Goal: Task Accomplishment & Management: Use online tool/utility

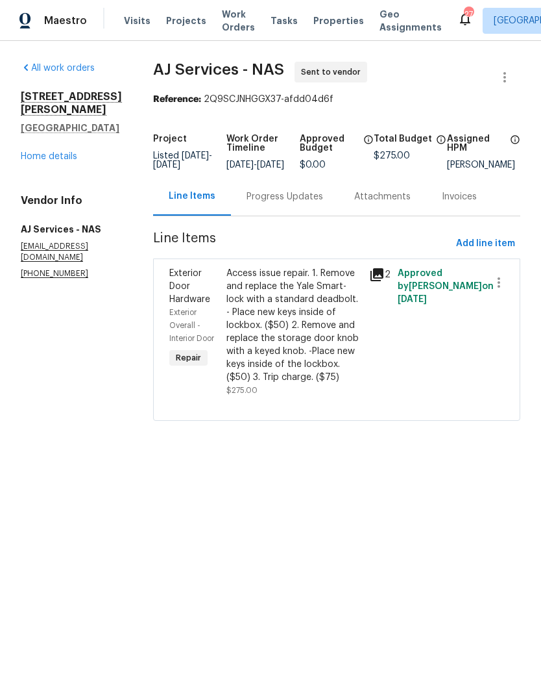
click at [236, 25] on span "Work Orders" at bounding box center [238, 21] width 33 height 26
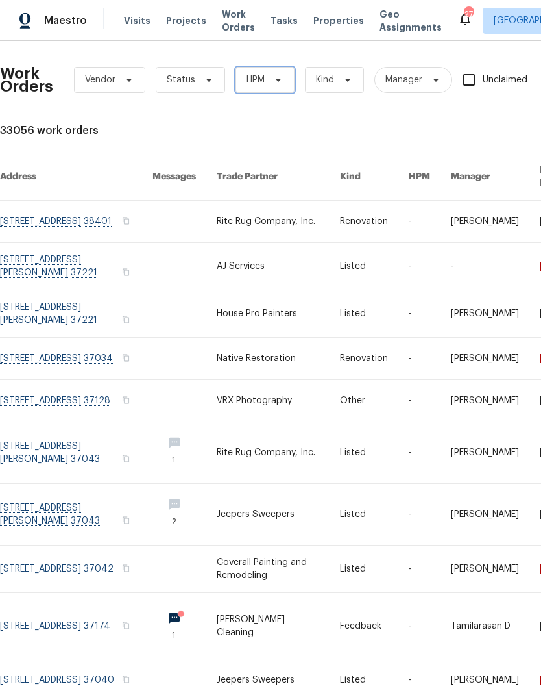
click at [261, 72] on span "HPM" at bounding box center [265, 80] width 59 height 26
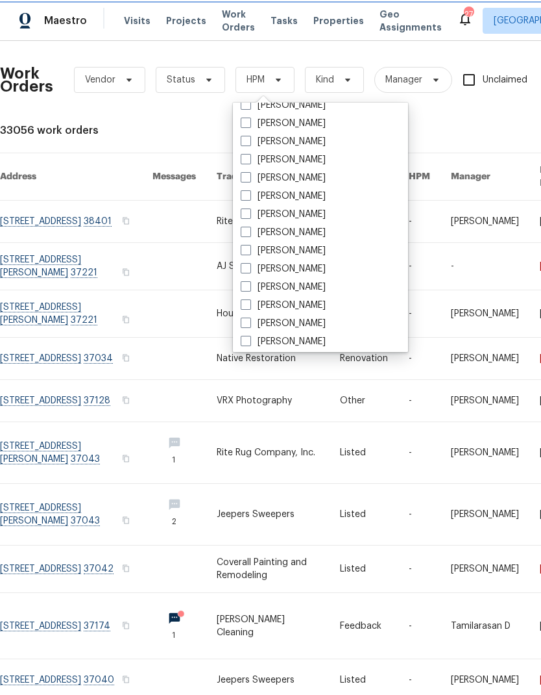
scroll to position [83, 0]
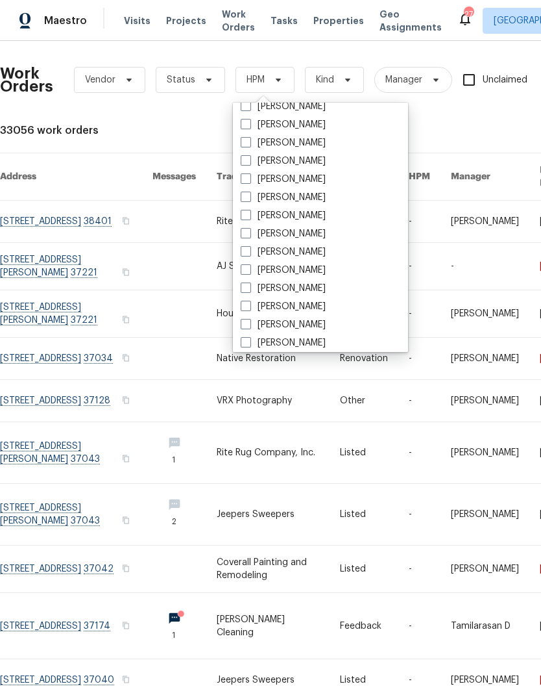
click at [254, 269] on label "[PERSON_NAME]" at bounding box center [283, 270] width 85 height 13
click at [249, 269] on input "[PERSON_NAME]" at bounding box center [245, 268] width 8 height 8
checkbox input "true"
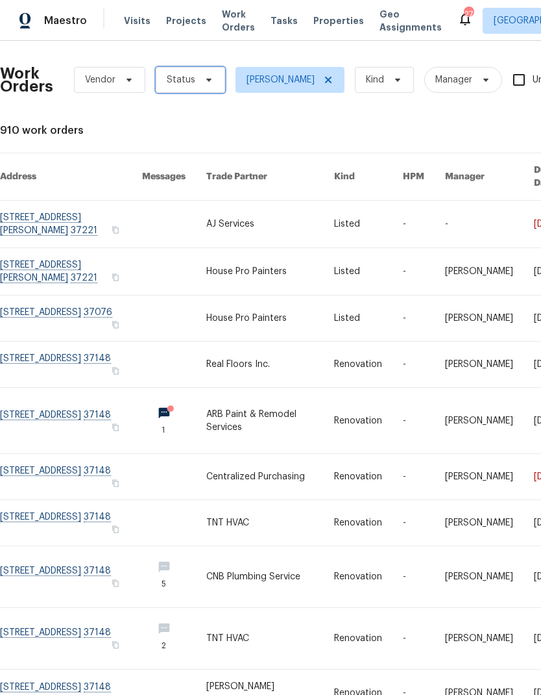
click at [184, 77] on span "Status" at bounding box center [181, 79] width 29 height 13
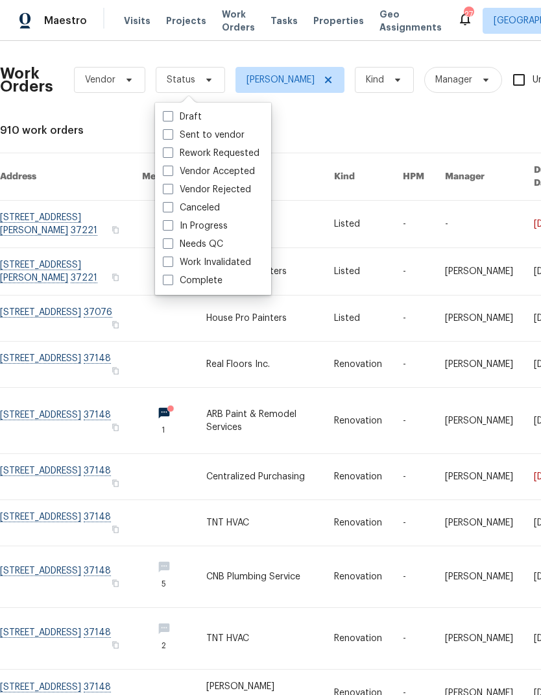
click at [166, 244] on span at bounding box center [168, 243] width 10 height 10
click at [166, 244] on input "Needs QC" at bounding box center [167, 242] width 8 height 8
checkbox input "true"
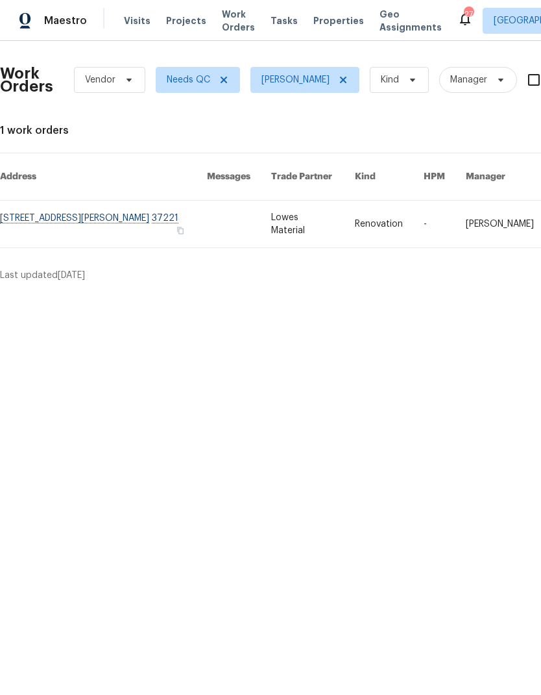
click at [66, 210] on link at bounding box center [103, 224] width 207 height 47
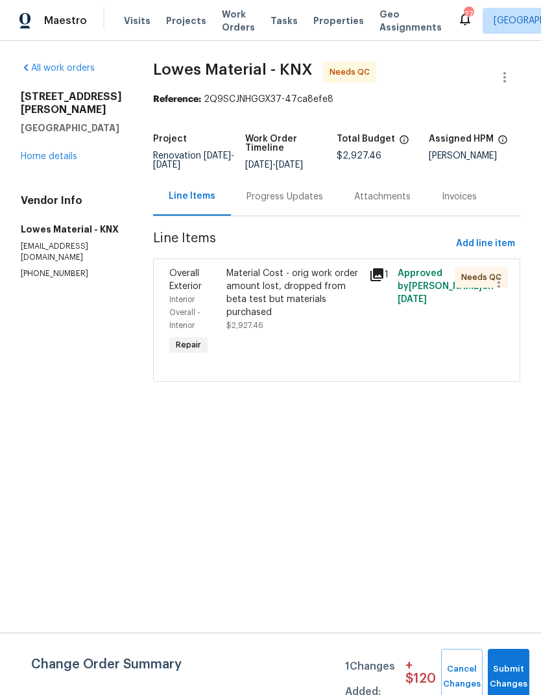
click at [43, 147] on div "8710 Sawyer Brown Rd Nashville, TN 37221 Home details" at bounding box center [71, 126] width 101 height 73
click at [26, 156] on link "Home details" at bounding box center [49, 156] width 56 height 9
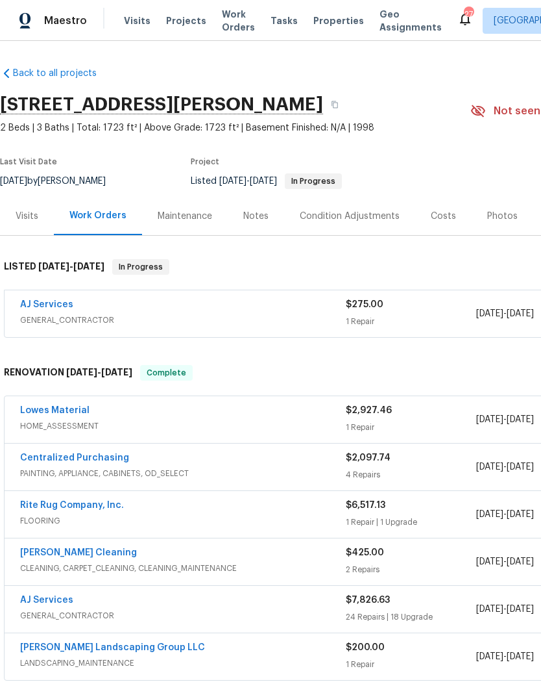
click at [21, 215] on div "Visits" at bounding box center [27, 216] width 23 height 13
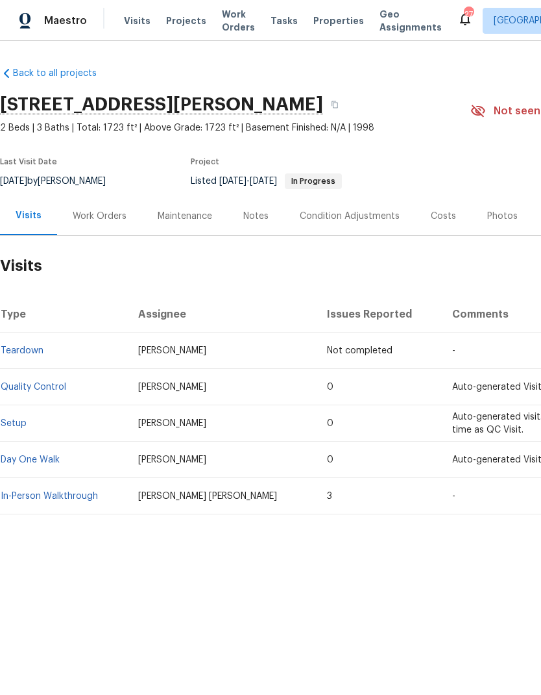
click at [17, 419] on link "Setup" at bounding box center [14, 423] width 26 height 9
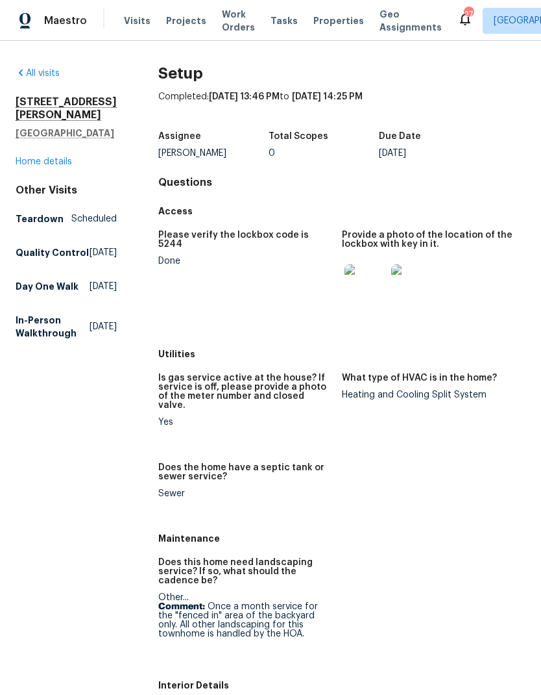
click at [368, 277] on img at bounding box center [366, 285] width 42 height 42
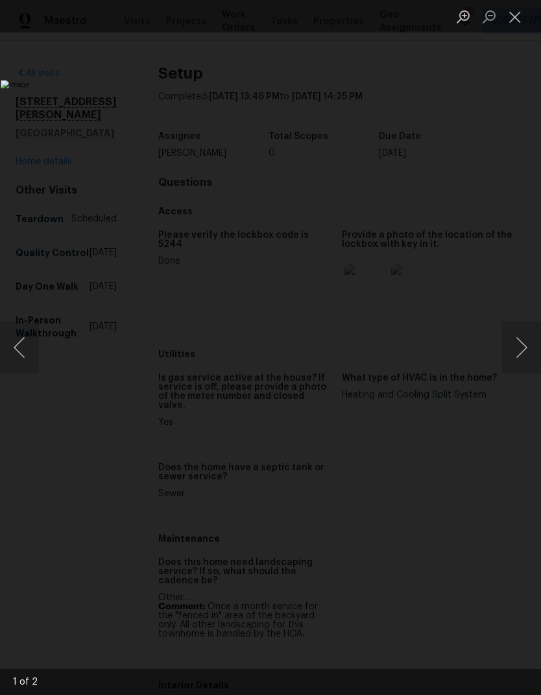
click at [516, 16] on button "Close lightbox" at bounding box center [515, 16] width 26 height 23
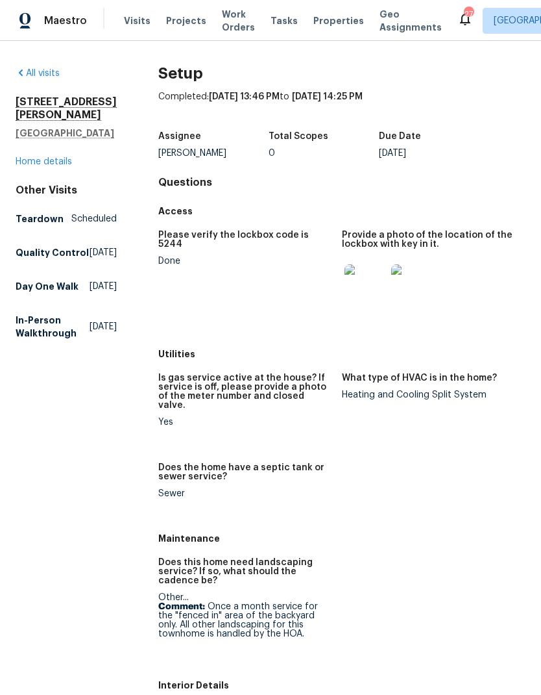
click at [35, 186] on div "Other Visits" at bounding box center [66, 190] width 101 height 13
click at [31, 157] on link "Home details" at bounding box center [44, 161] width 56 height 9
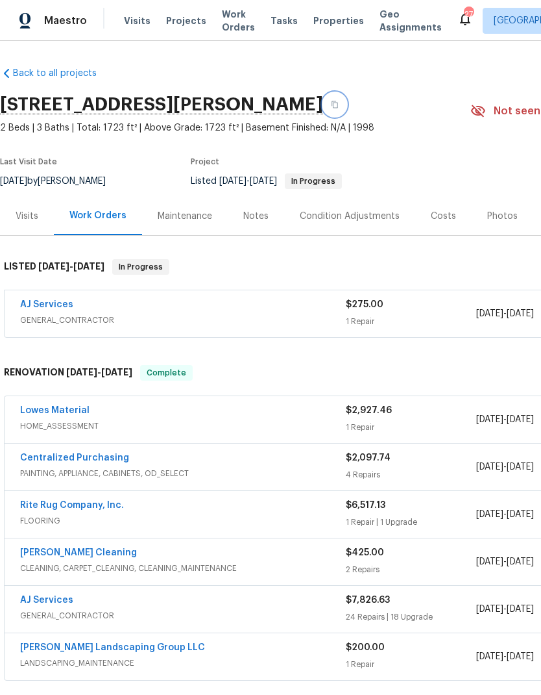
click at [339, 104] on icon "button" at bounding box center [335, 105] width 8 height 8
click at [13, 214] on div "Visits" at bounding box center [27, 216] width 54 height 38
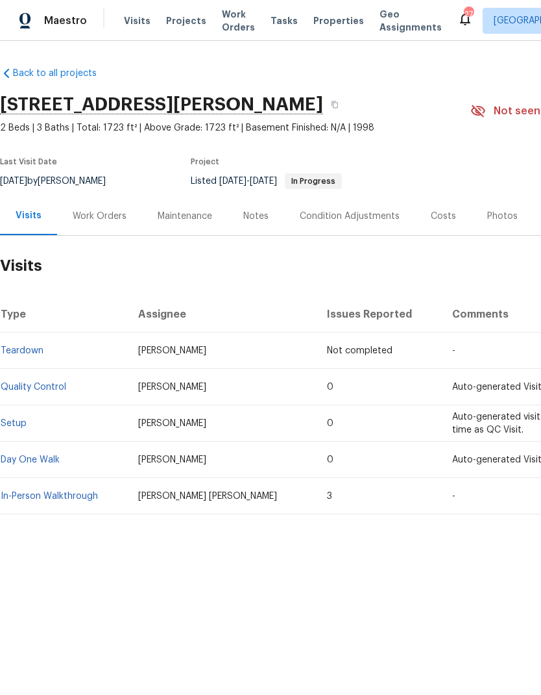
click at [14, 426] on link "Setup" at bounding box center [14, 423] width 26 height 9
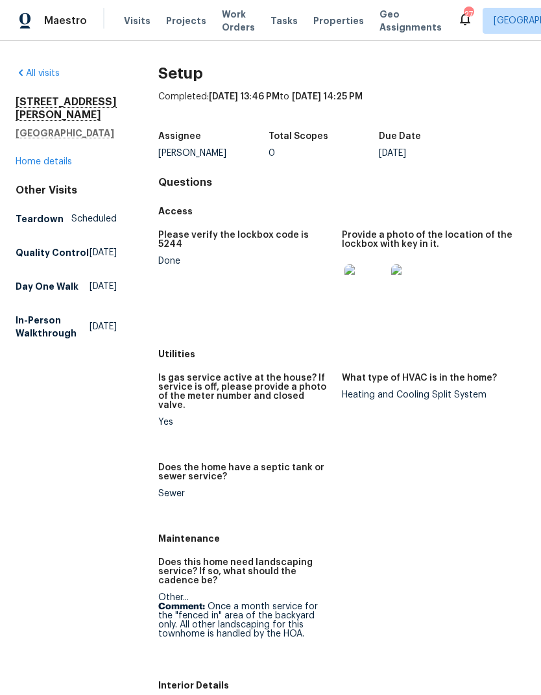
click at [366, 284] on img at bounding box center [366, 285] width 42 height 42
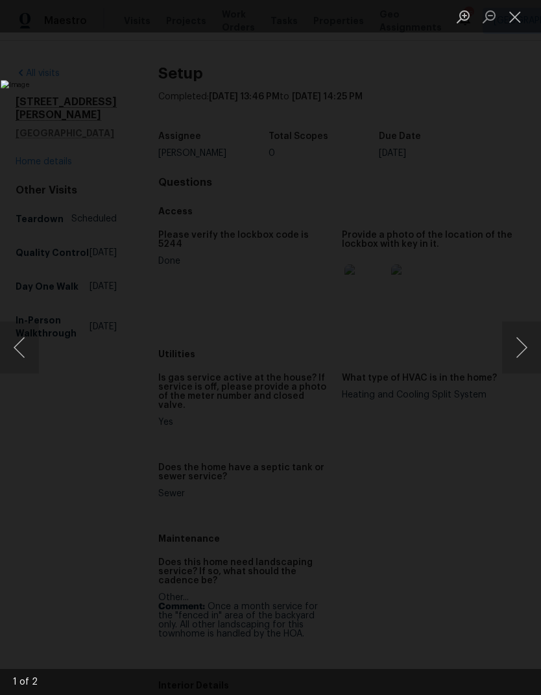
click at [526, 6] on button "Close lightbox" at bounding box center [515, 16] width 26 height 23
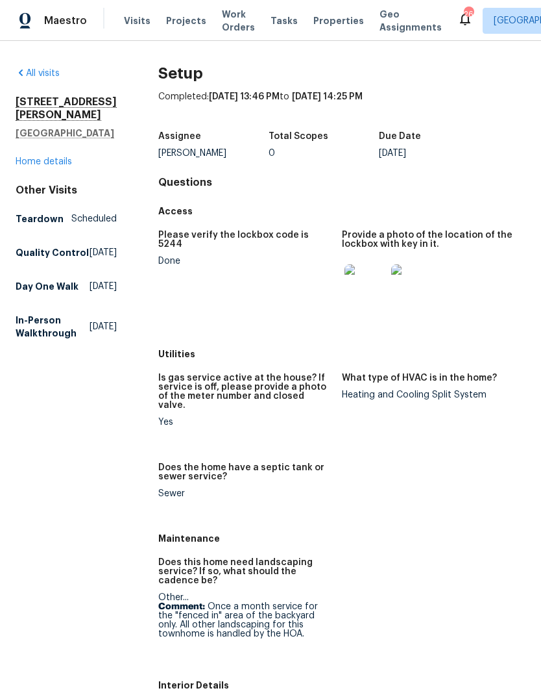
click at [33, 164] on link "Home details" at bounding box center [44, 161] width 56 height 9
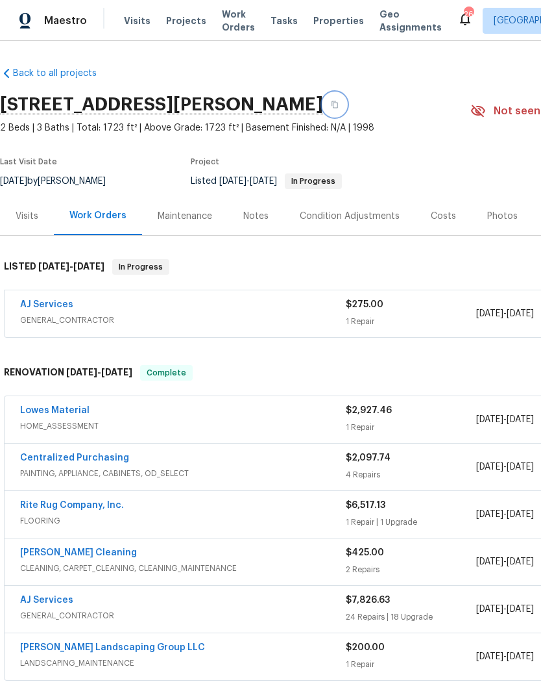
click at [347, 109] on button "button" at bounding box center [334, 104] width 23 height 23
click at [230, 31] on span "Work Orders" at bounding box center [238, 21] width 33 height 26
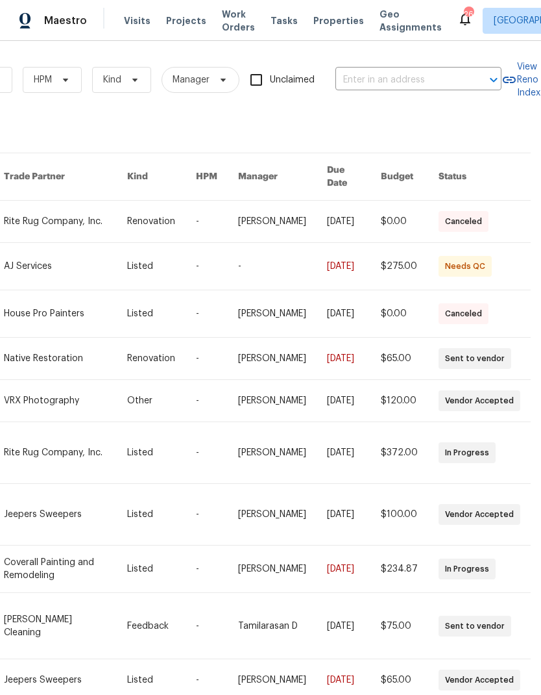
scroll to position [0, 214]
click at [369, 84] on input "text" at bounding box center [401, 80] width 130 height 20
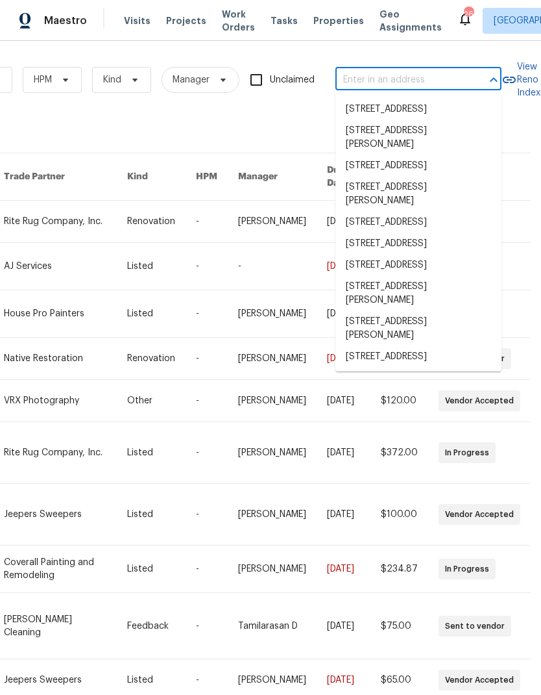
click at [368, 80] on input "text" at bounding box center [401, 80] width 130 height 20
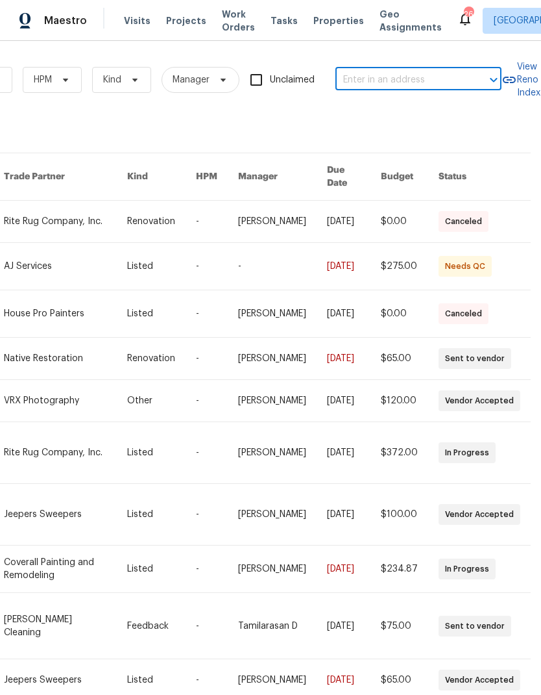
paste input "8710 Sawyer Brown Rd, Nashville, TN 37221"
type input "8710 Sawyer Brown Rd, Nashville, TN 37221"
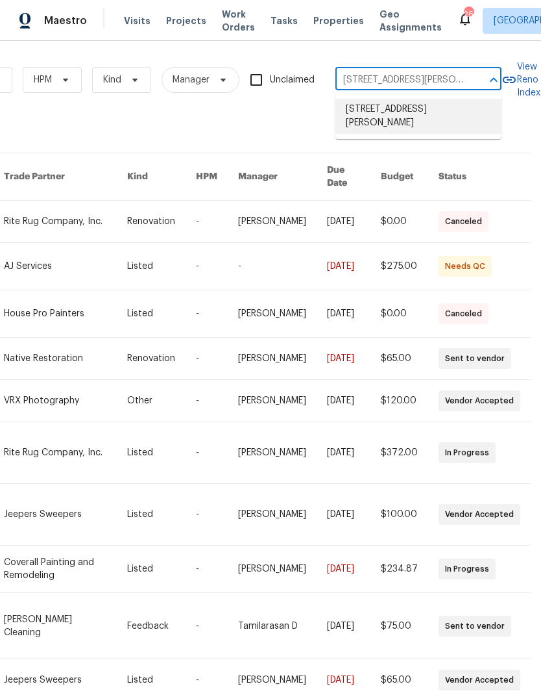
click at [373, 114] on li "8710 Sawyer Brown Rd, Nashville, TN 37221" at bounding box center [419, 116] width 166 height 35
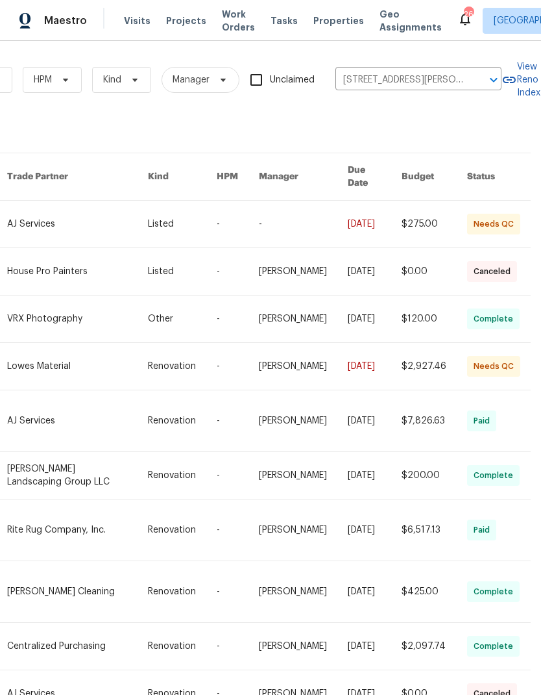
click at [51, 216] on link at bounding box center [77, 224] width 141 height 47
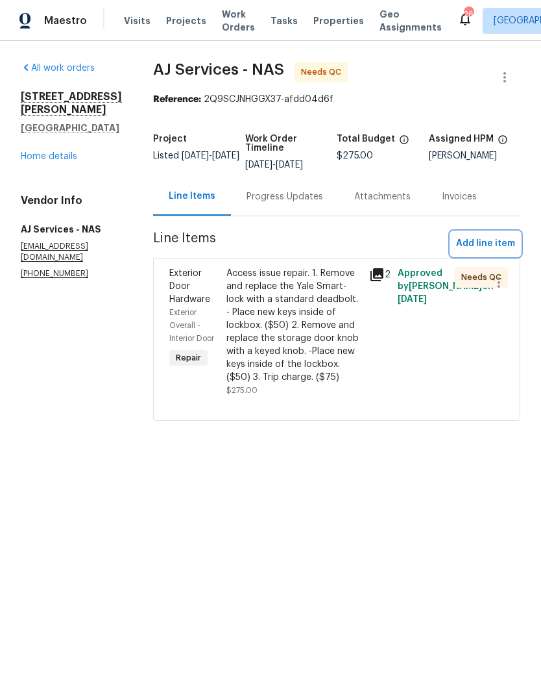
click at [497, 246] on span "Add line item" at bounding box center [485, 244] width 59 height 16
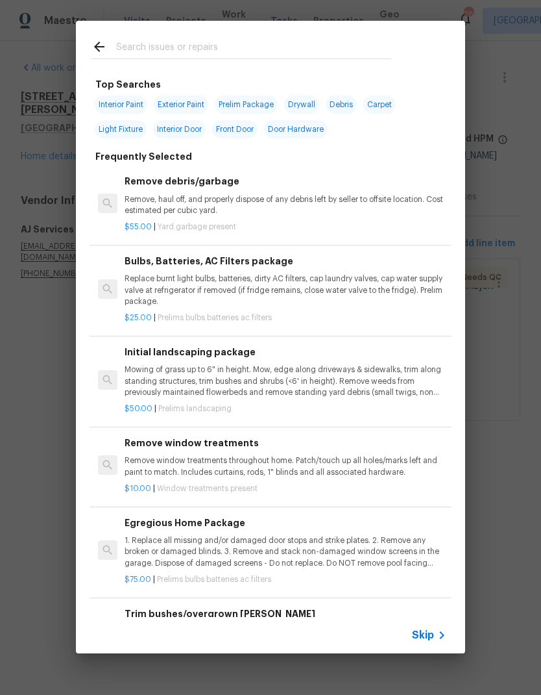
click at [151, 47] on input "text" at bounding box center [253, 48] width 275 height 19
click at [184, 95] on span "Exterior Paint" at bounding box center [181, 104] width 55 height 18
type input "Exterior Paint"
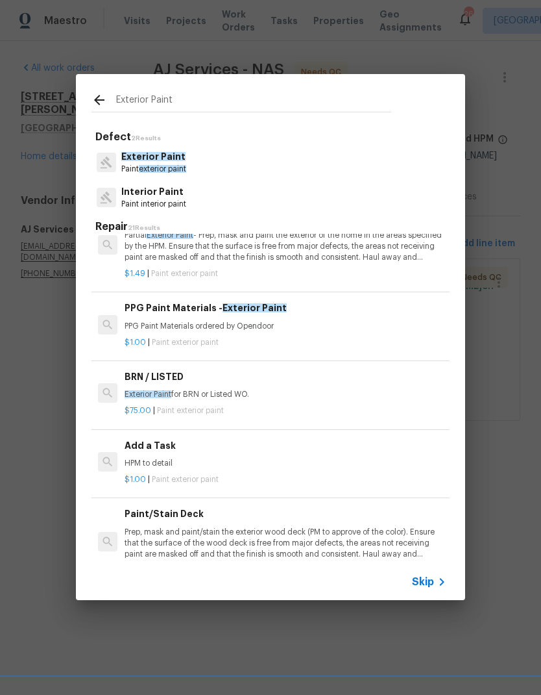
scroll to position [126, 0]
click at [146, 457] on p "HPM to detail" at bounding box center [286, 462] width 322 height 11
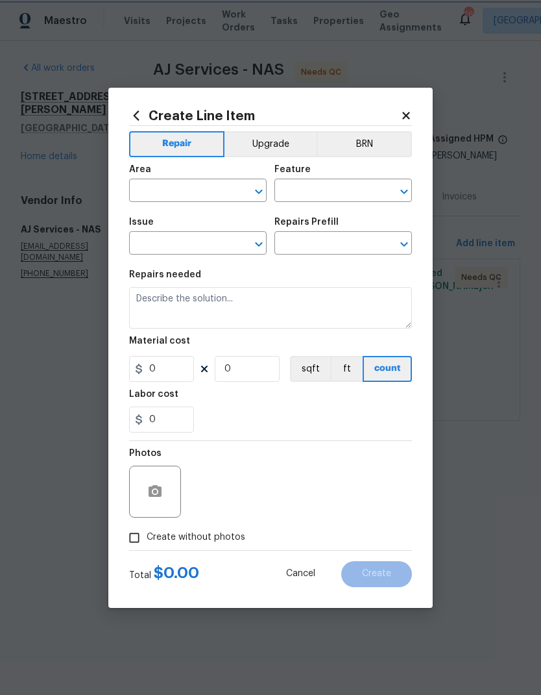
type input "Overall Paint"
type input "Exterior Paint"
type input "Add a Task $1.00"
type textarea "HPM to detail"
type input "1"
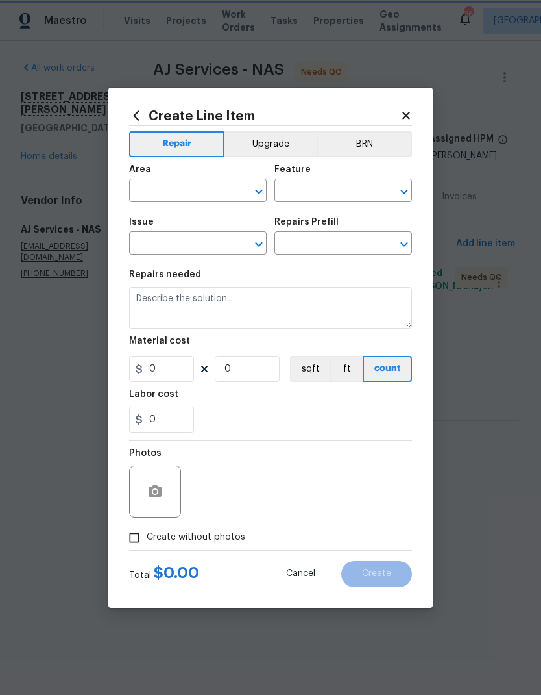
type input "1"
click at [164, 192] on input "text" at bounding box center [179, 192] width 101 height 20
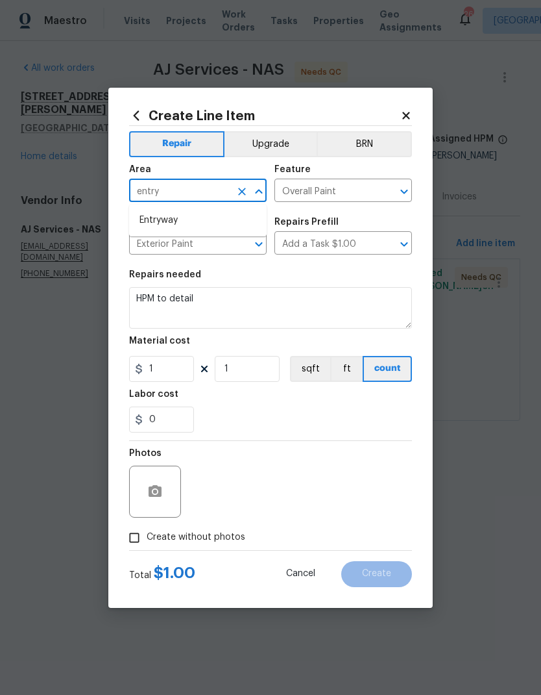
click at [145, 216] on li "Entryway" at bounding box center [198, 220] width 138 height 21
type input "Entryway"
click at [234, 414] on div "0" at bounding box center [270, 419] width 283 height 26
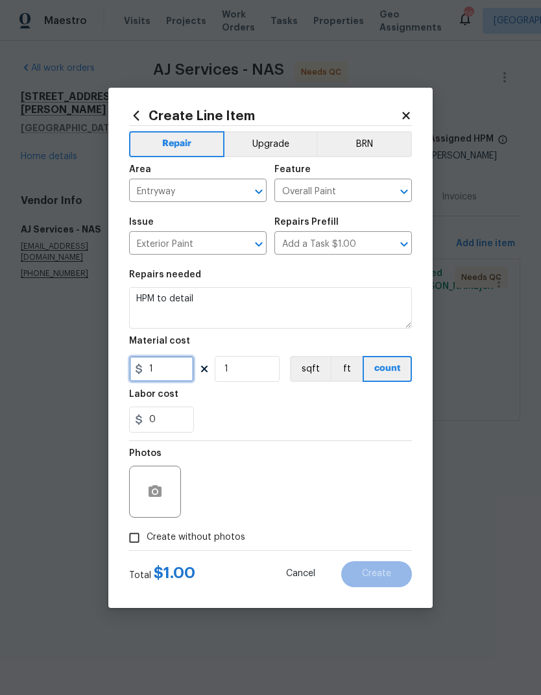
click at [167, 377] on input "1" at bounding box center [161, 369] width 65 height 26
type input "150"
click at [270, 416] on div "0" at bounding box center [270, 419] width 283 height 26
click at [206, 303] on textarea "HPM to detail" at bounding box center [270, 308] width 283 height 42
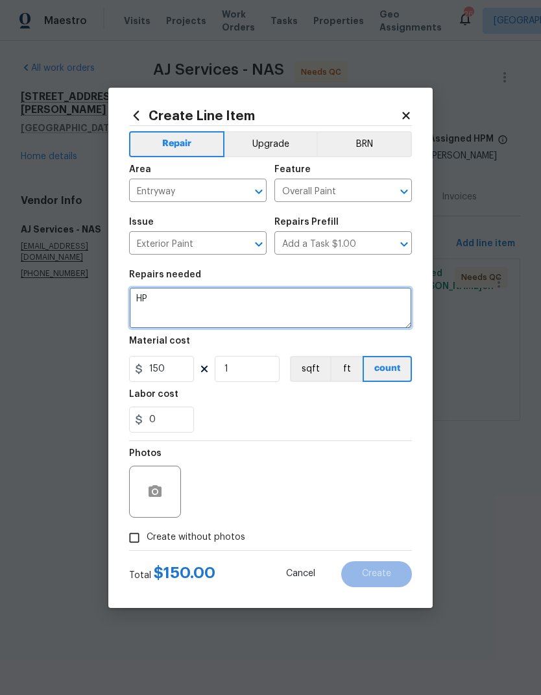
type textarea "H"
type textarea "P"
type textarea "S"
click at [253, 297] on textarea "Prep and paint exterior back door" at bounding box center [270, 308] width 283 height 42
type textarea "Prep and paint exterior back and front door"
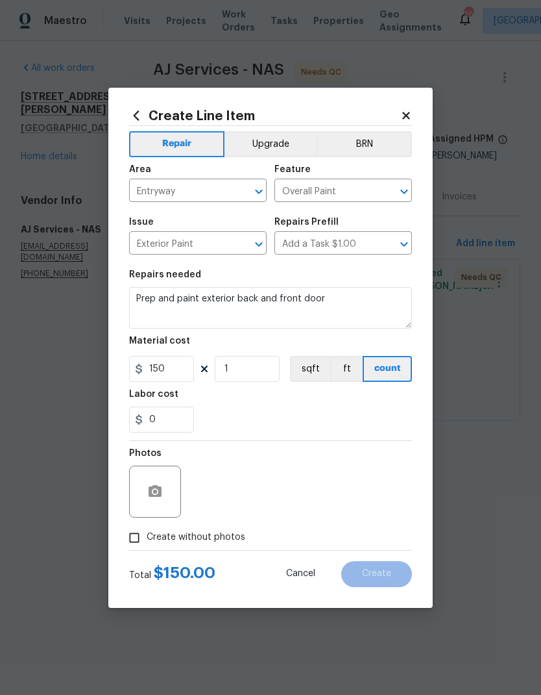
click at [289, 401] on div "Labor cost" at bounding box center [270, 397] width 283 height 17
click at [256, 367] on input "1" at bounding box center [247, 369] width 65 height 26
click at [235, 422] on div "0" at bounding box center [270, 419] width 283 height 26
click at [270, 370] on input "1" at bounding box center [247, 369] width 65 height 26
type input "2"
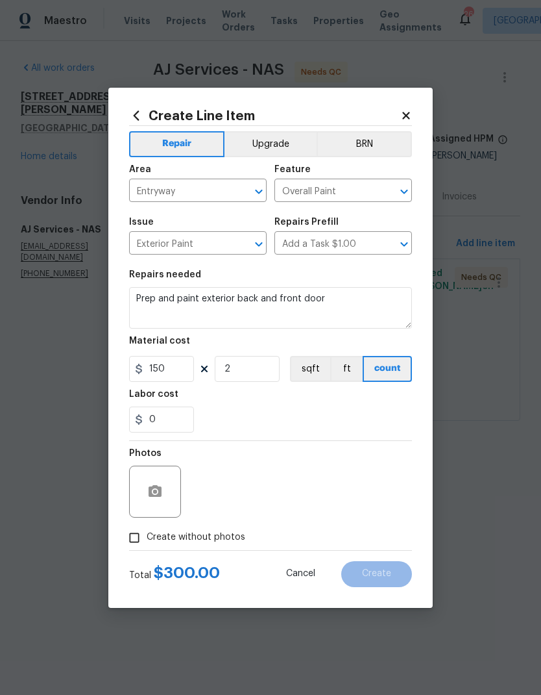
click at [263, 414] on div "0" at bounding box center [270, 419] width 283 height 26
click at [405, 114] on icon at bounding box center [405, 115] width 7 height 7
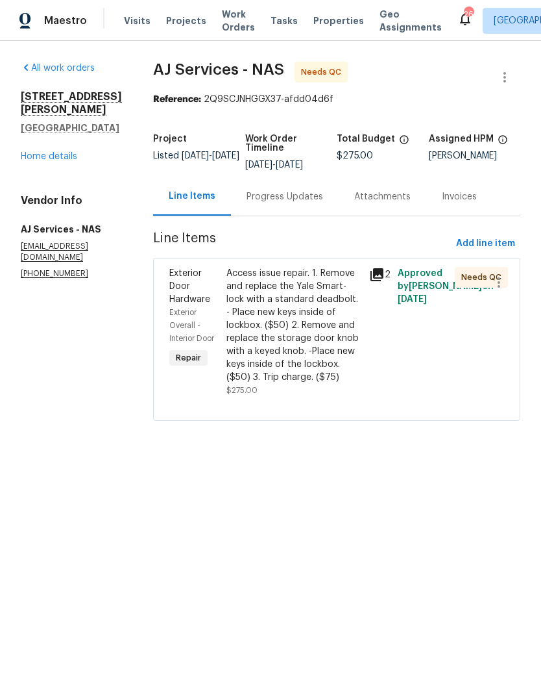
click at [36, 159] on link "Home details" at bounding box center [49, 156] width 56 height 9
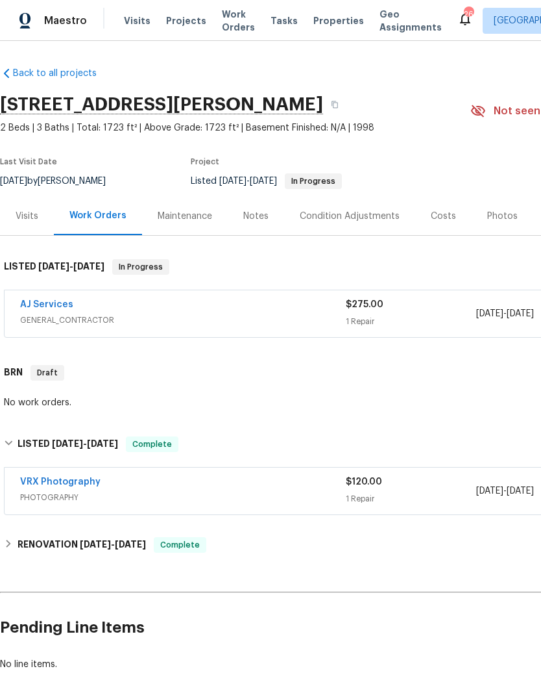
click at [30, 222] on div "Visits" at bounding box center [27, 216] width 23 height 13
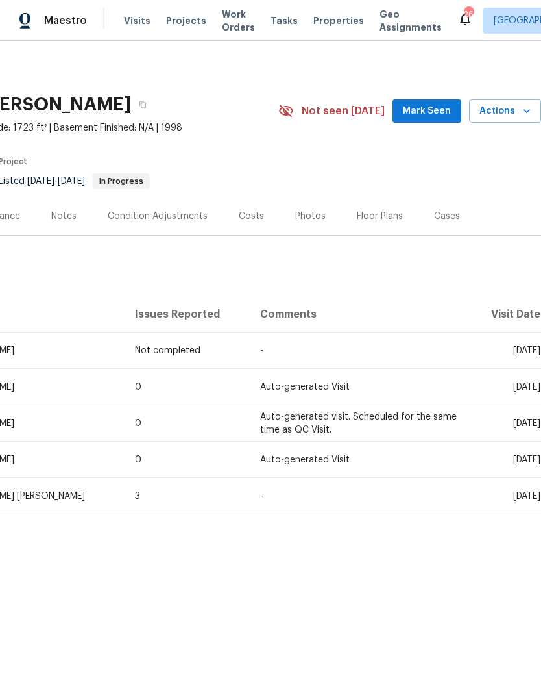
scroll to position [0, 192]
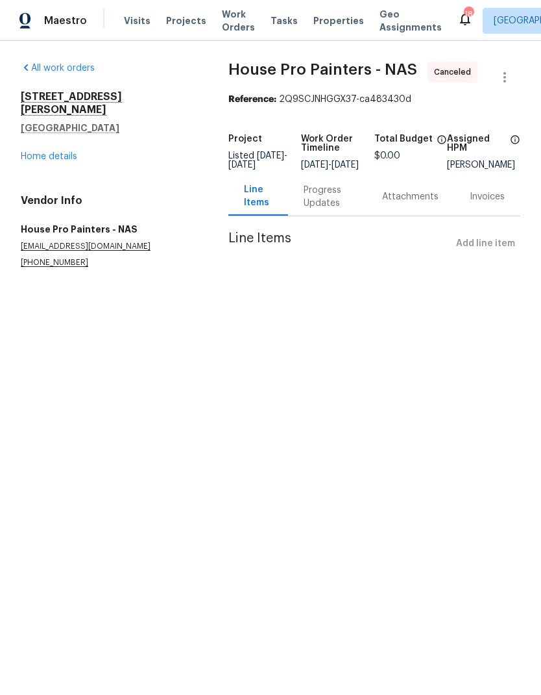
click at [317, 210] on div "Progress Updates" at bounding box center [327, 197] width 47 height 26
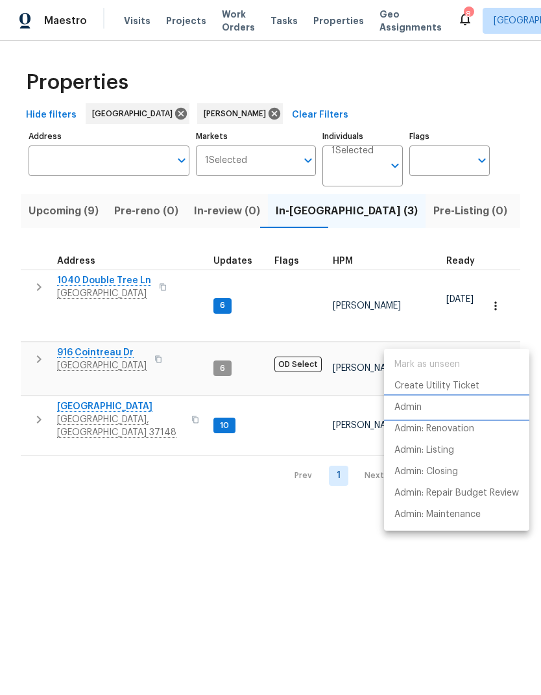
click at [406, 405] on p "Admin" at bounding box center [408, 408] width 27 height 14
